Goal: Book appointment/travel/reservation

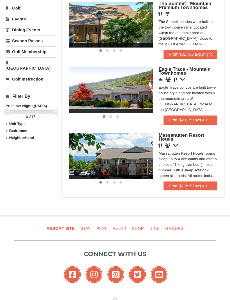
scroll to position [151, 0]
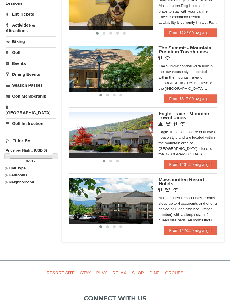
click at [207, 227] on link "From $176.50 avg /night" at bounding box center [190, 230] width 54 height 9
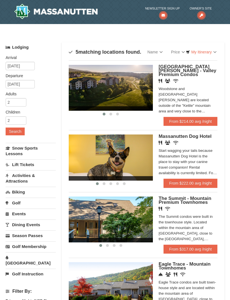
click at [207, 117] on link "From $214.00 avg /night" at bounding box center [190, 121] width 54 height 9
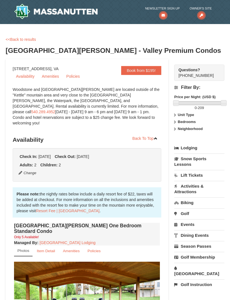
click at [25, 41] on link "<<Back to results" at bounding box center [21, 39] width 30 height 4
